Goal: Browse casually

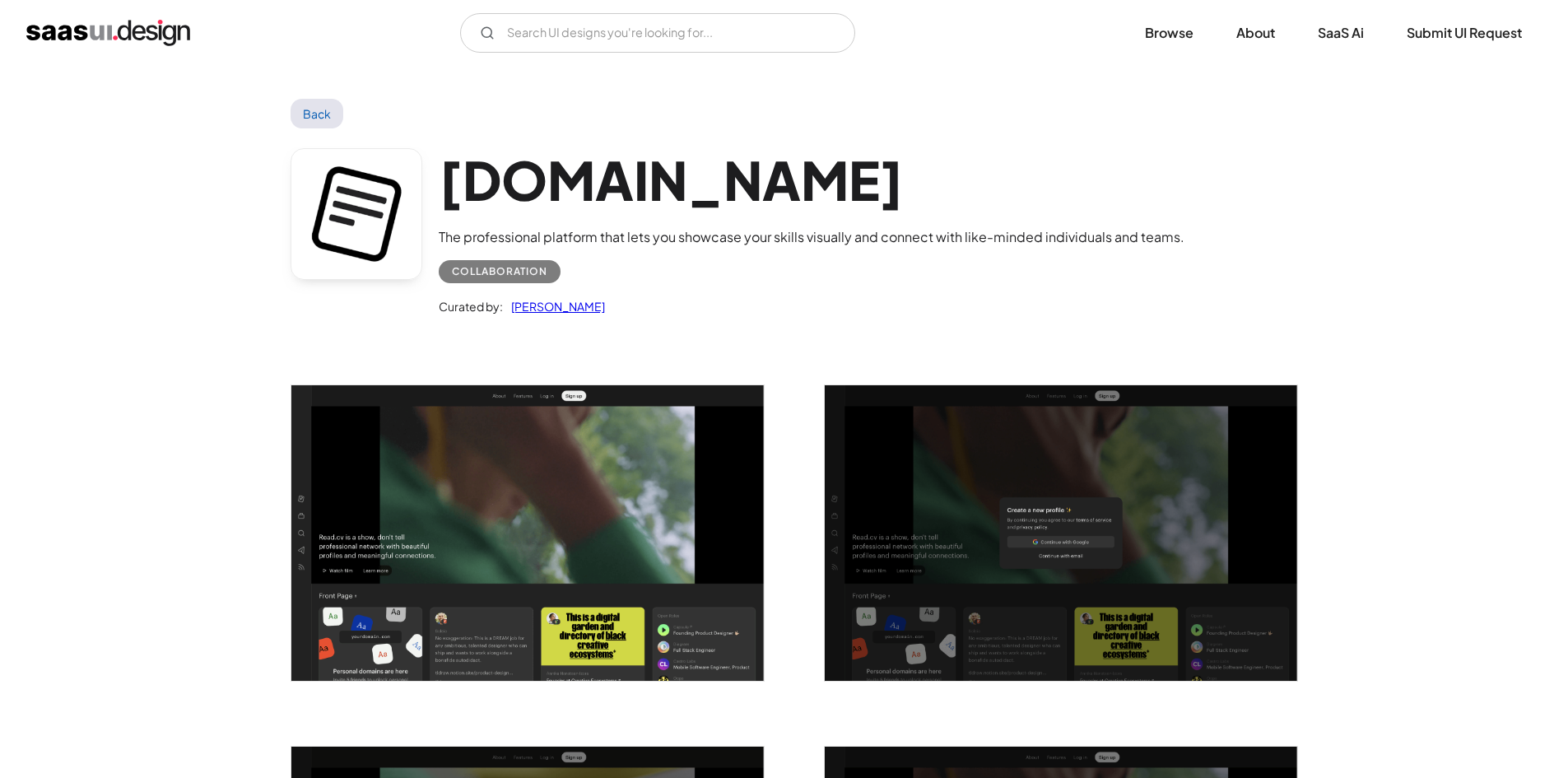
scroll to position [3953, 0]
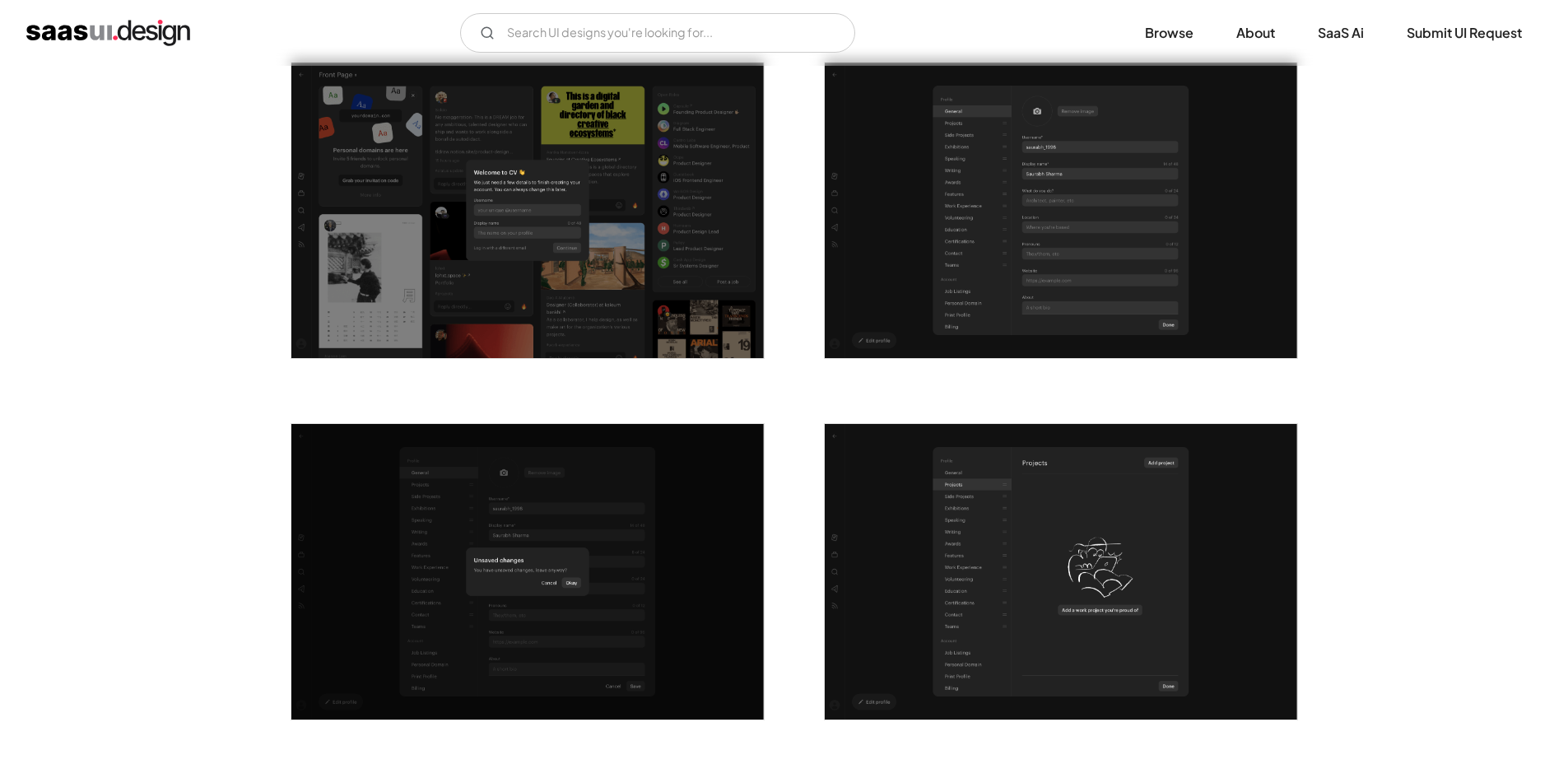
scroll to position [1070, 0]
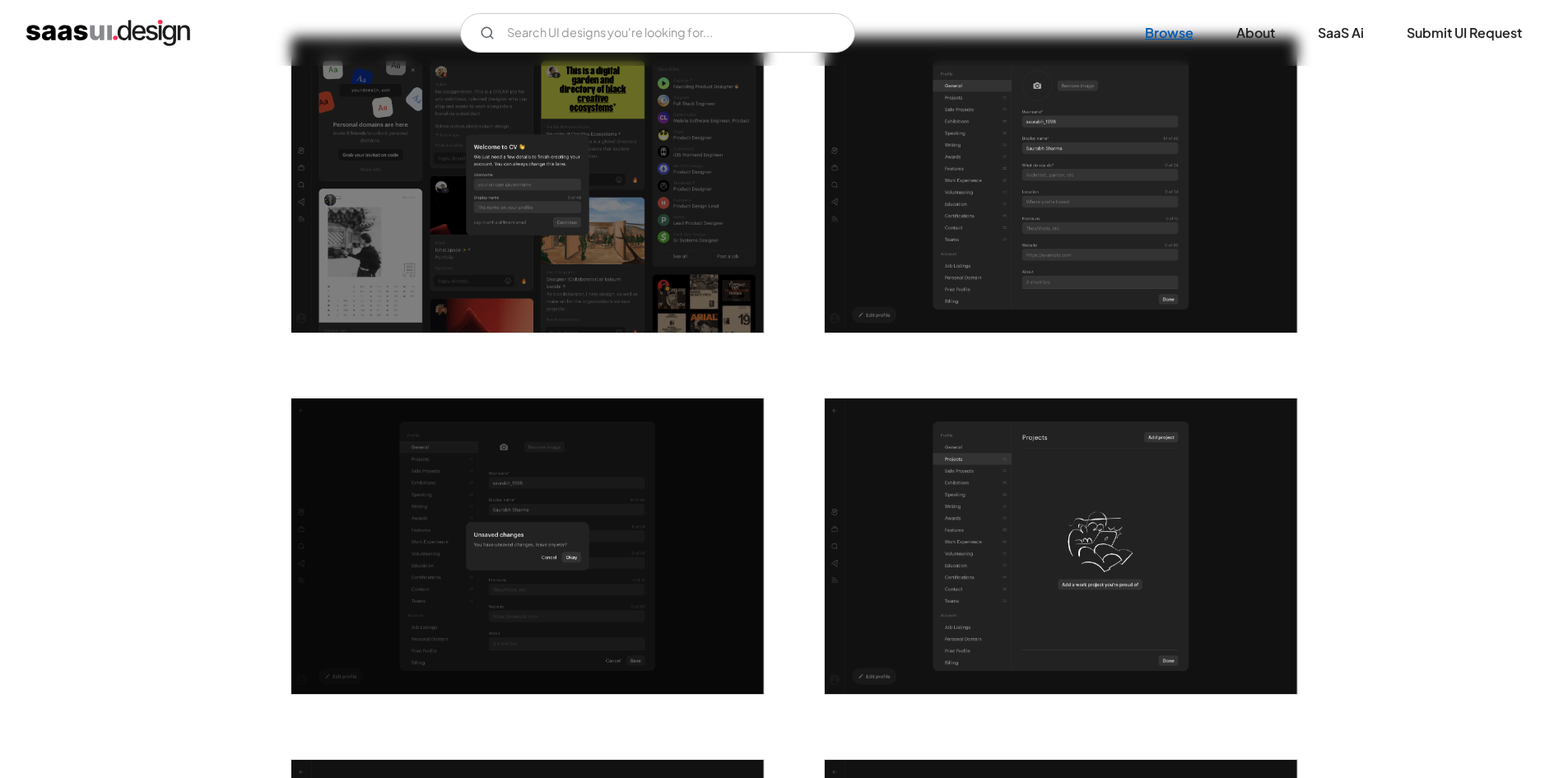
click at [1177, 24] on link "Browse" at bounding box center [1169, 32] width 88 height 36
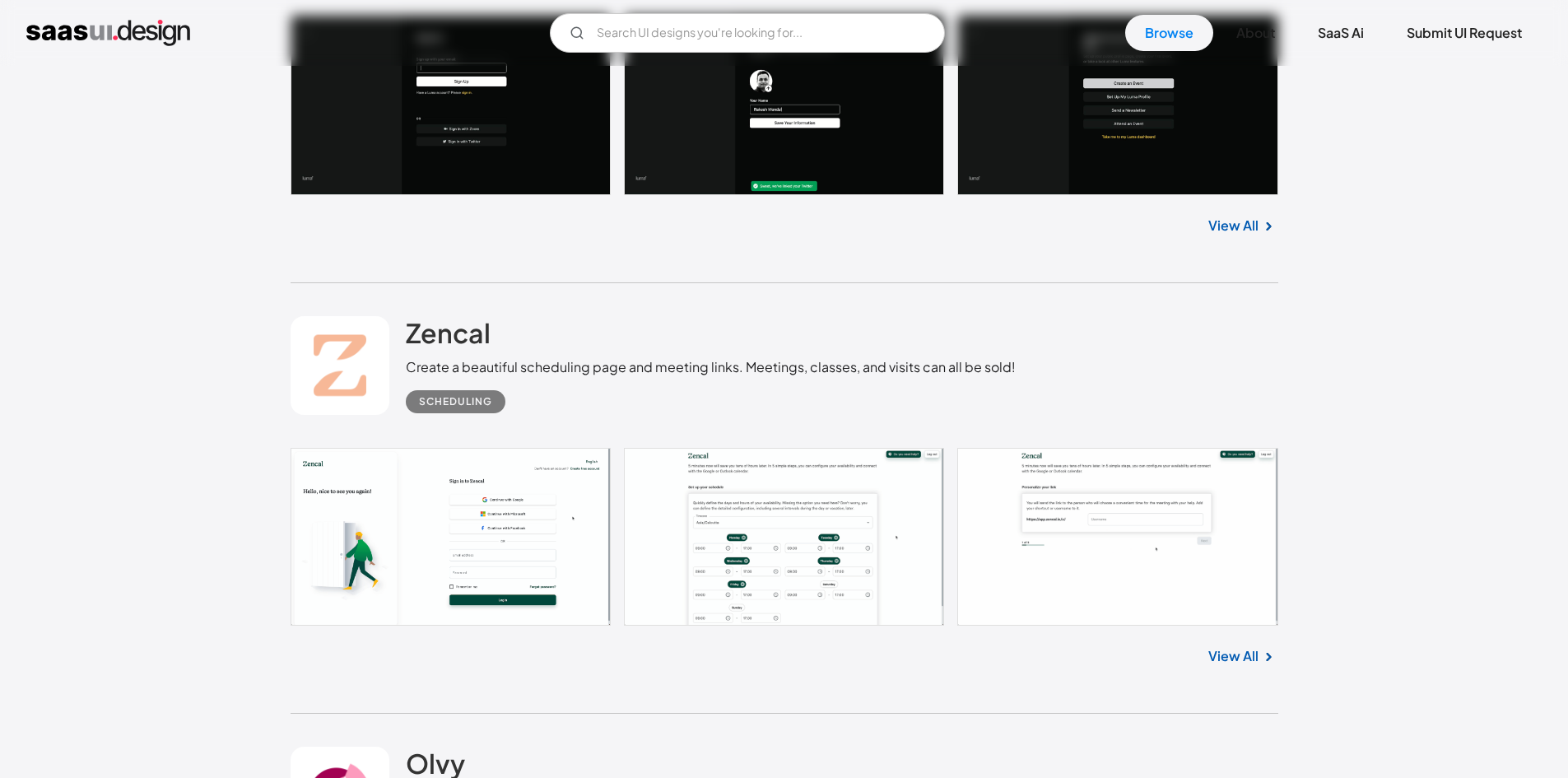
scroll to position [1730, 0]
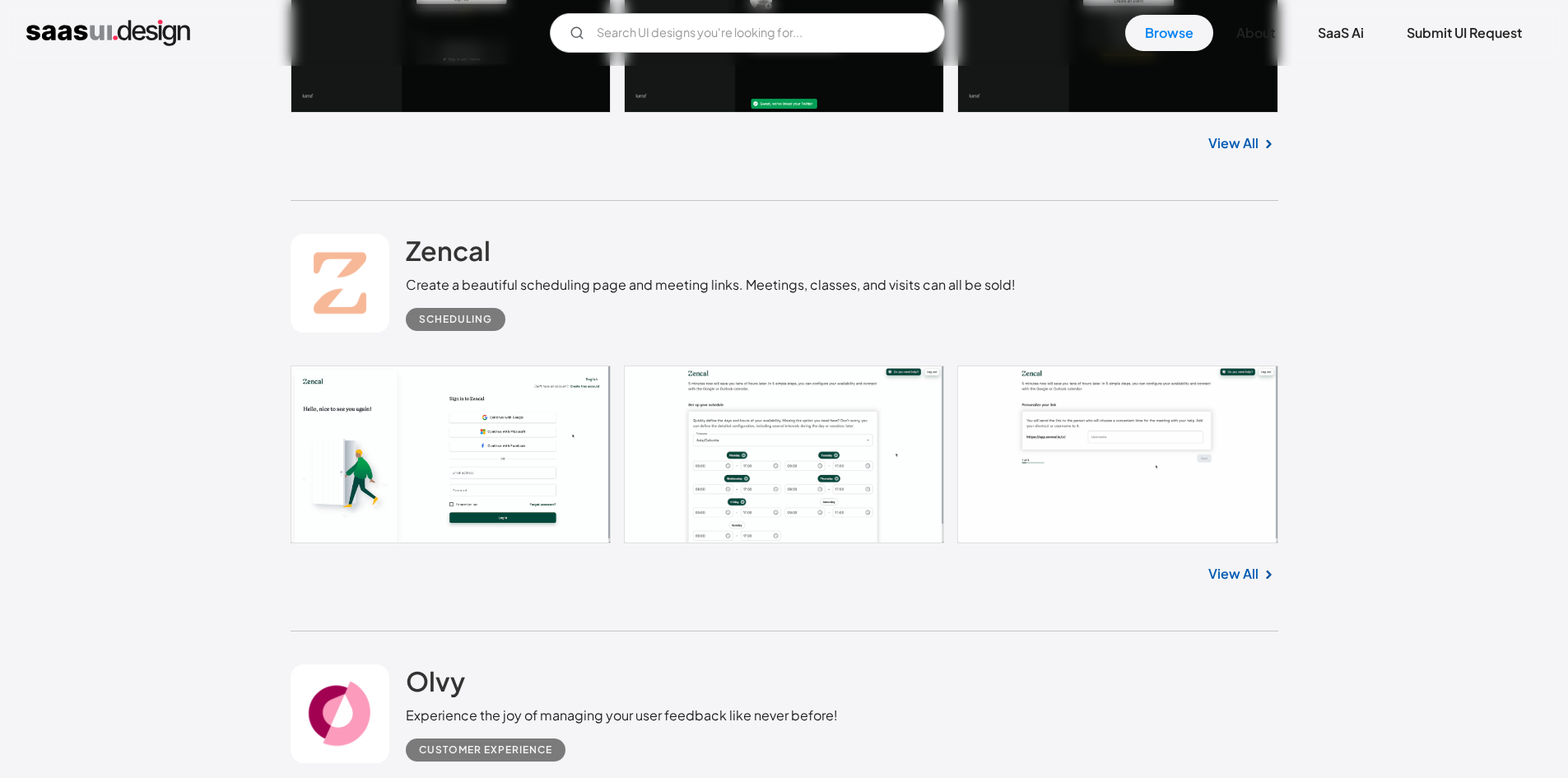
click at [1266, 569] on img at bounding box center [1267, 575] width 19 height 19
click at [1248, 575] on link "View All" at bounding box center [1233, 574] width 50 height 19
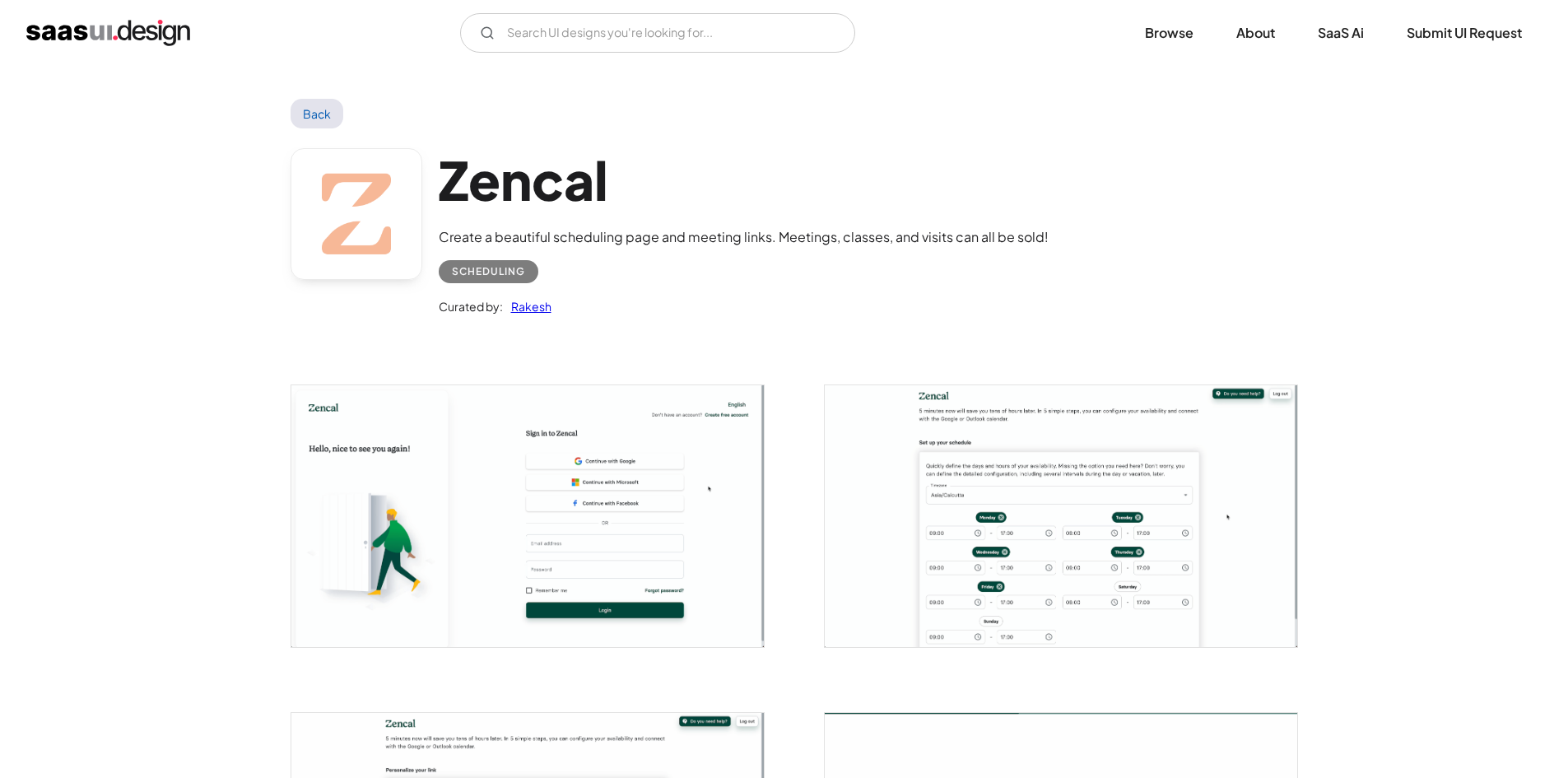
click at [975, 523] on img "open lightbox" at bounding box center [1060, 515] width 472 height 261
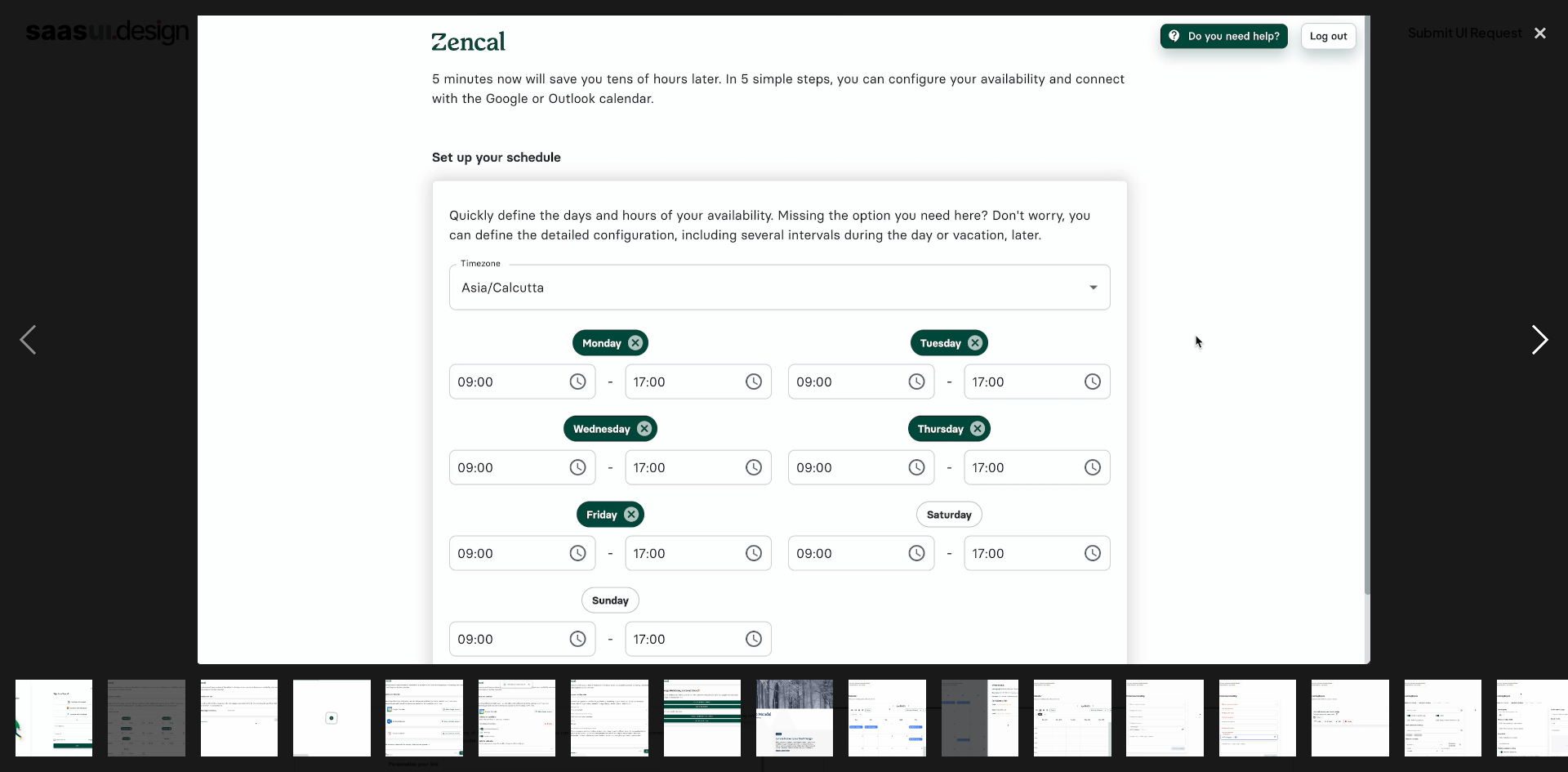
click at [1540, 333] on div "next image" at bounding box center [1540, 340] width 55 height 649
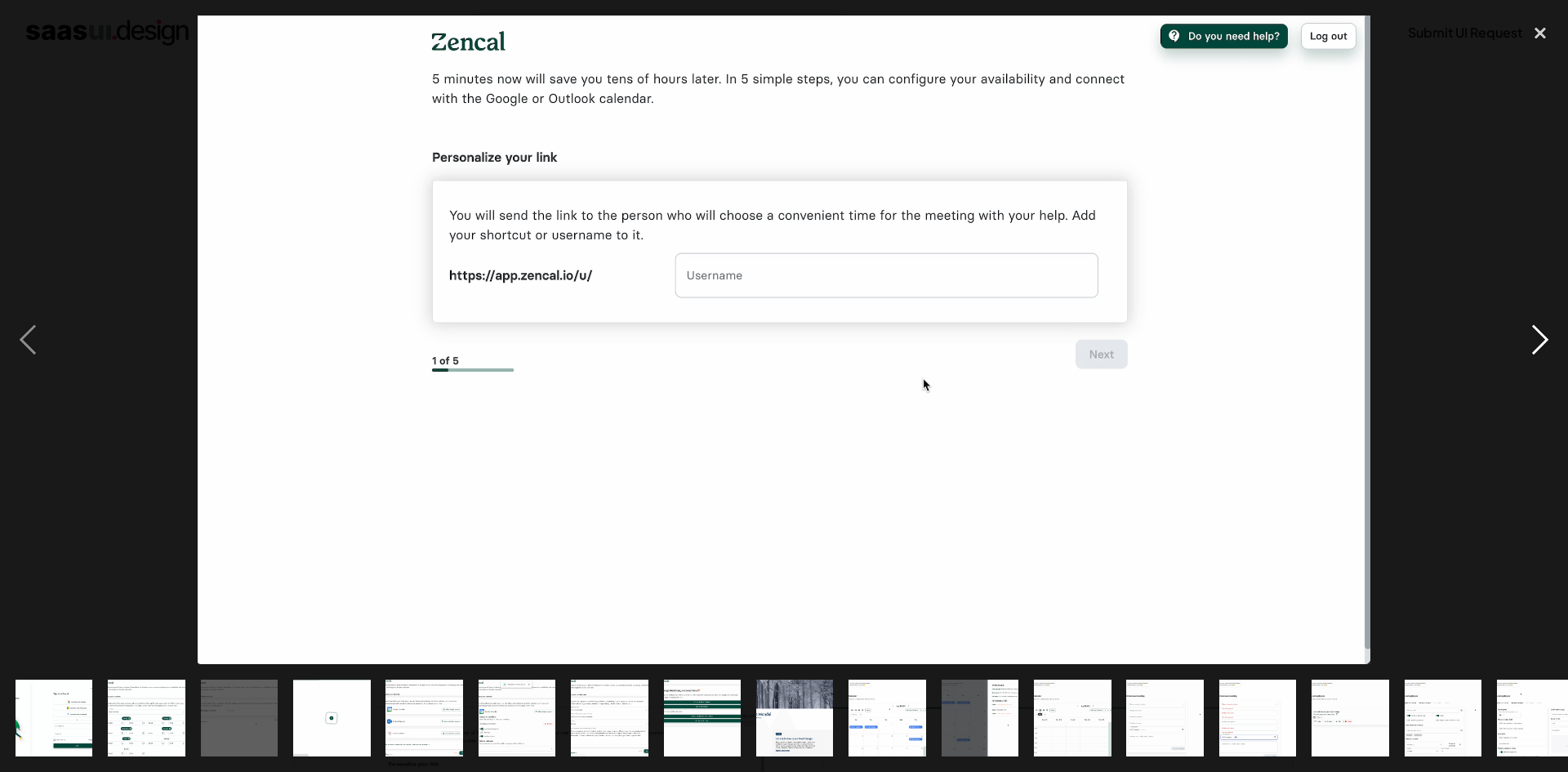
click at [1539, 333] on div "next image" at bounding box center [1540, 340] width 55 height 649
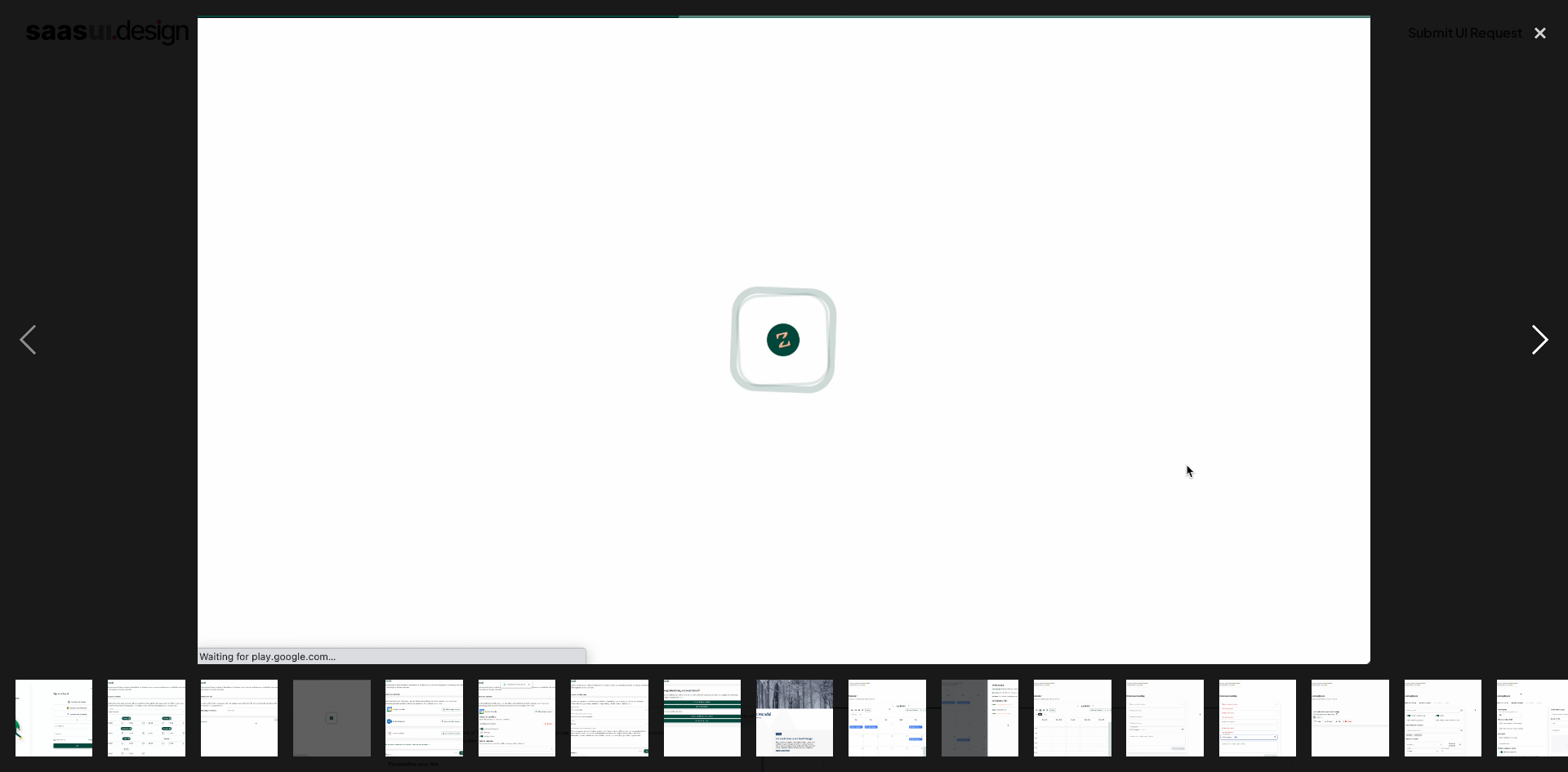
click at [1539, 333] on div "next image" at bounding box center [1540, 340] width 55 height 649
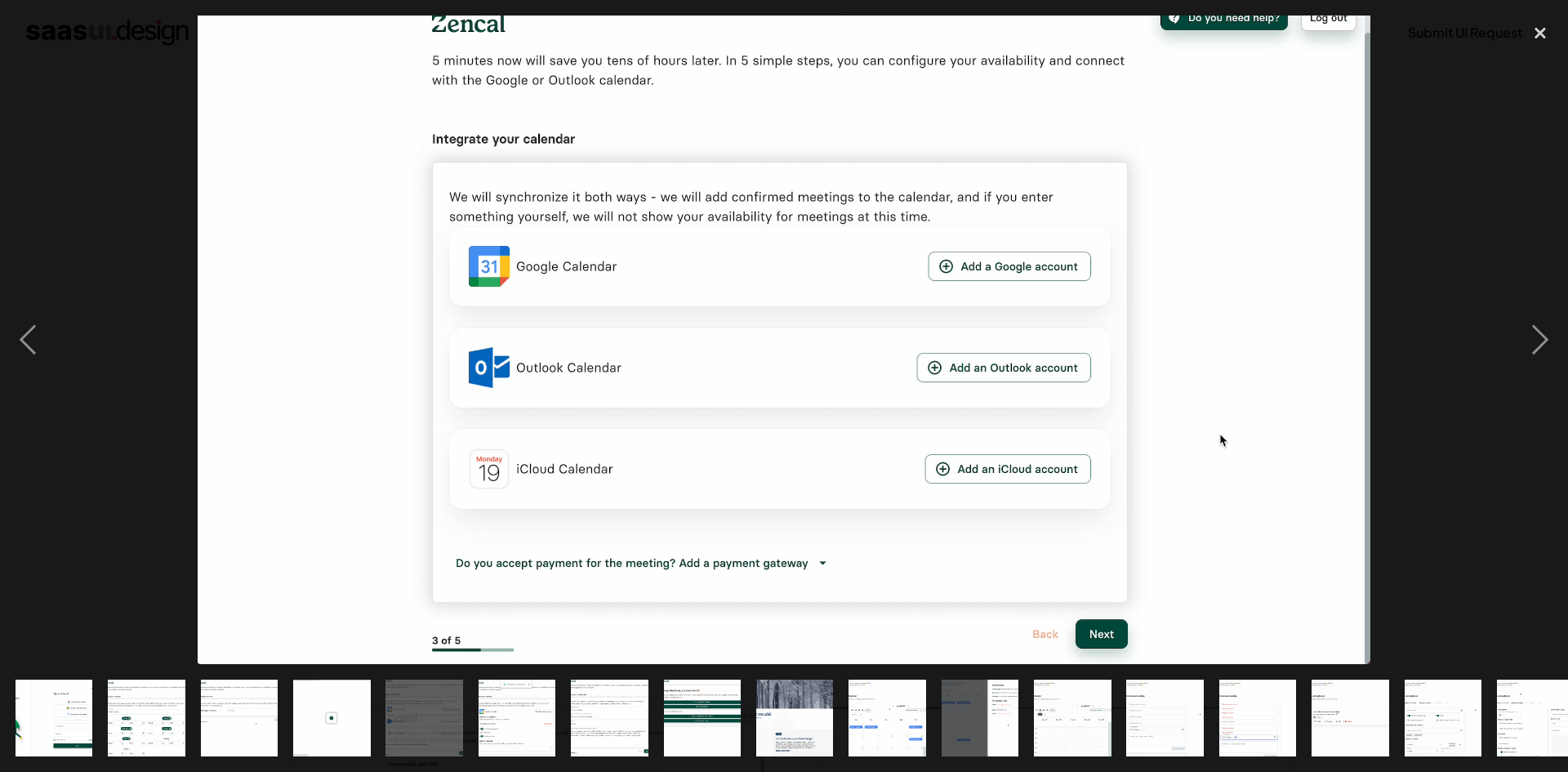
click at [1101, 630] on img at bounding box center [784, 340] width 1174 height 649
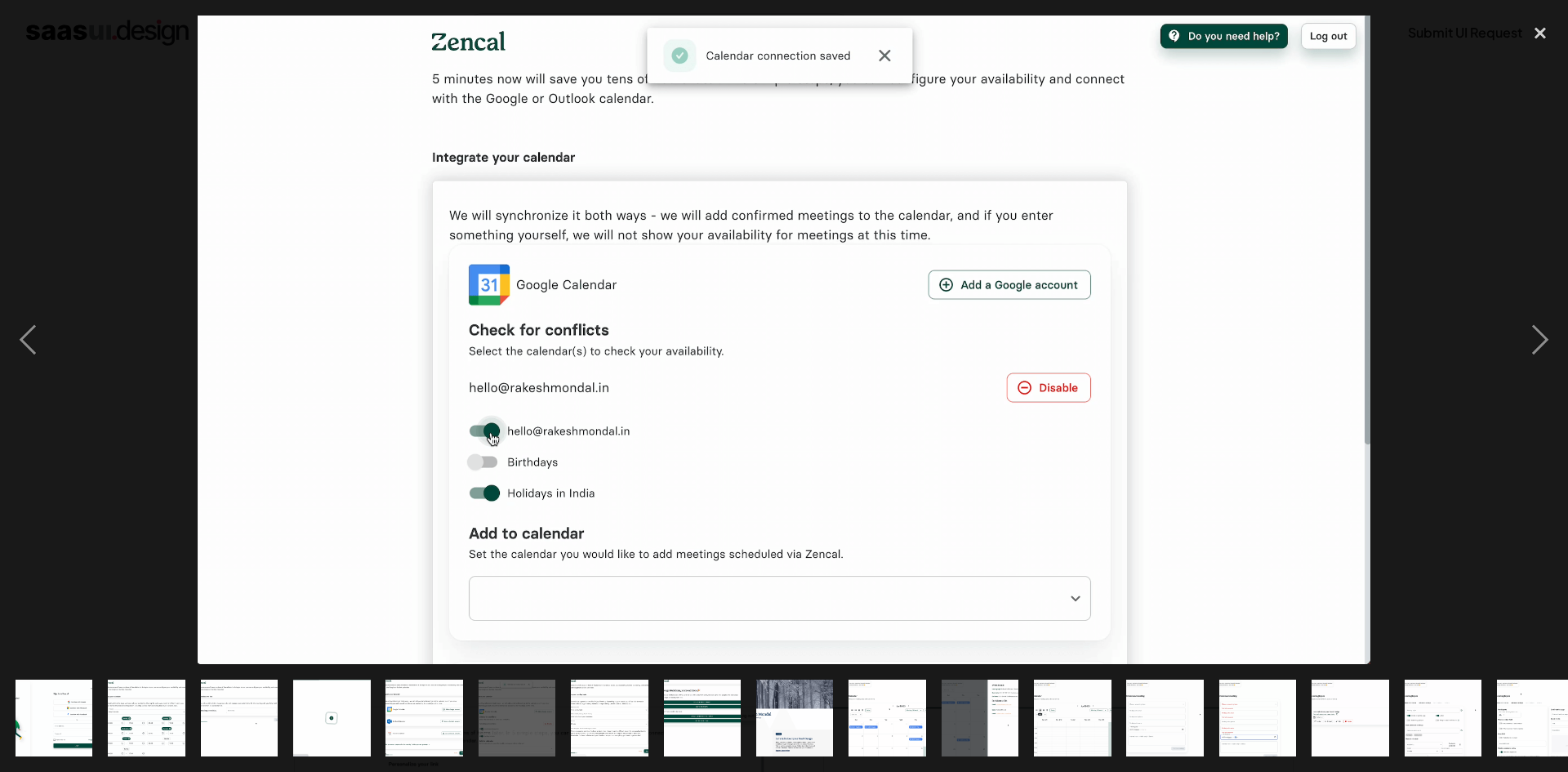
click at [59, 693] on img "show item 1 of 24" at bounding box center [54, 719] width 140 height 77
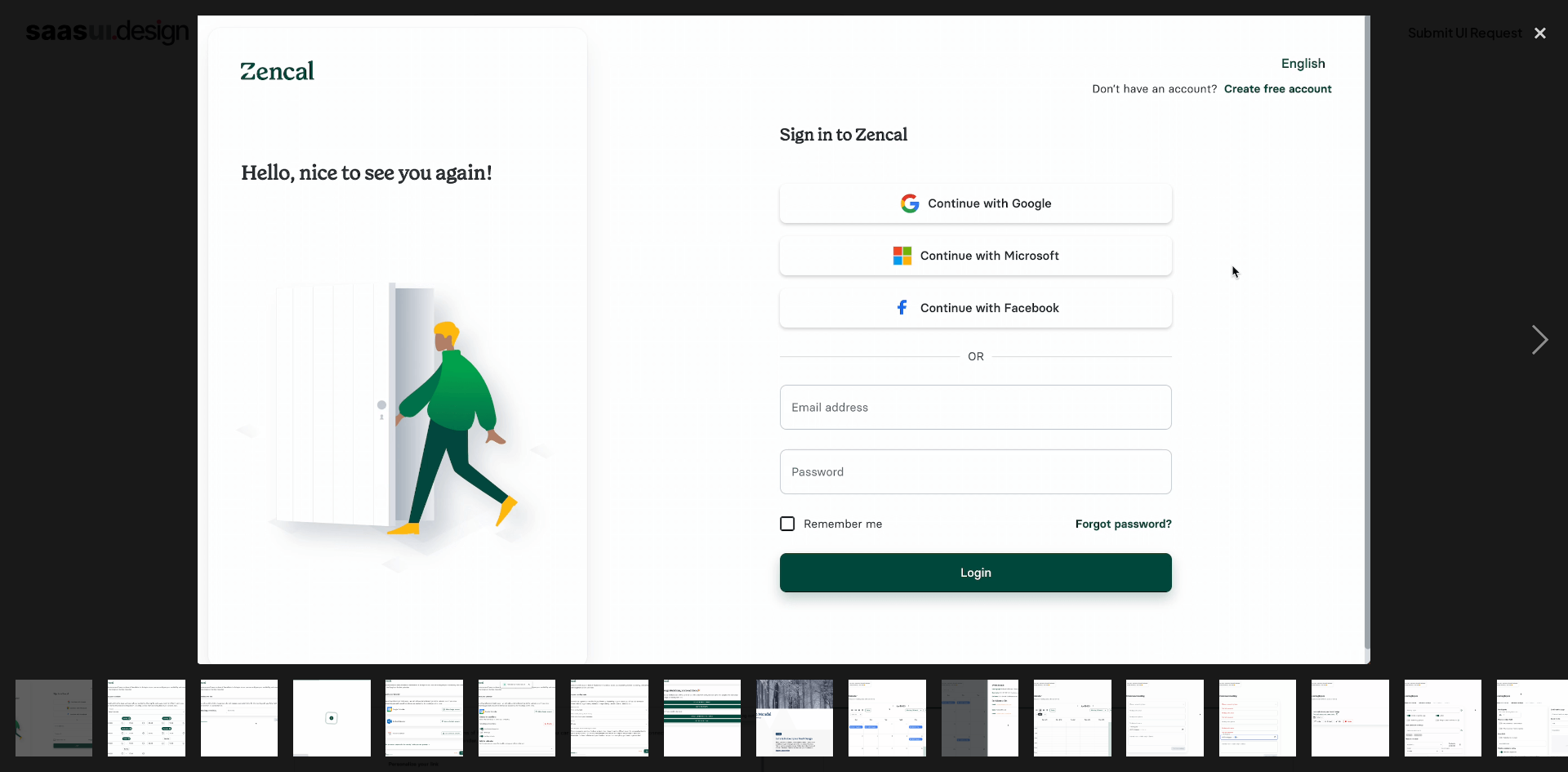
click at [137, 704] on img "show item 2 of 24" at bounding box center [146, 719] width 140 height 77
